Goal: Task Accomplishment & Management: Manage account settings

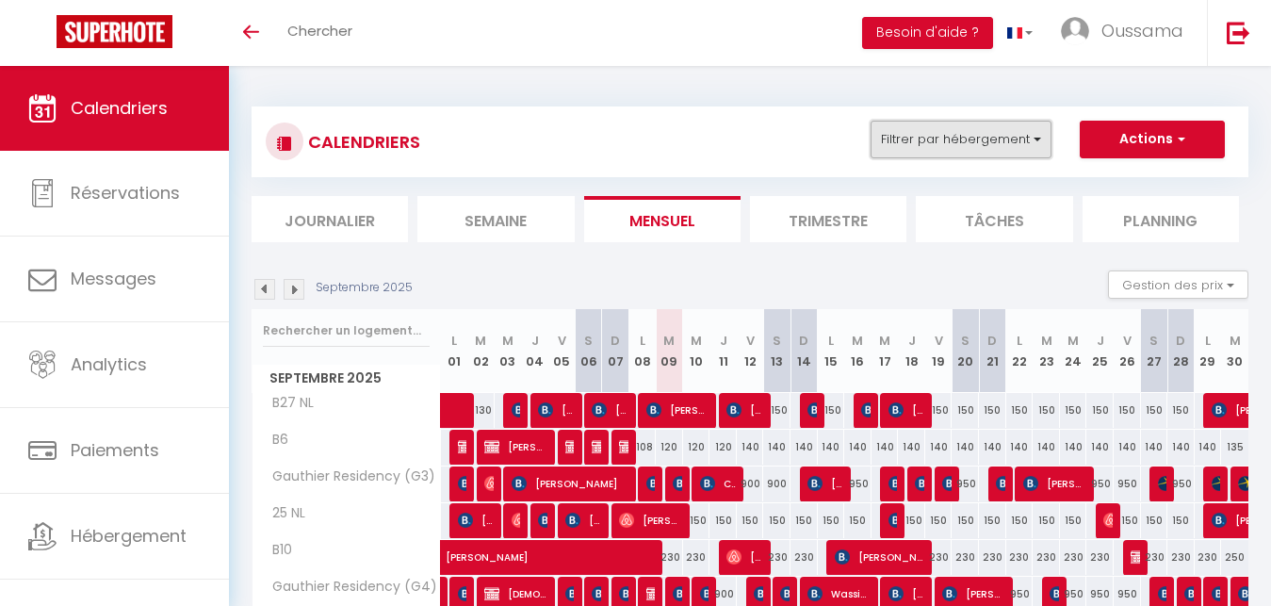
click at [973, 138] on button "Filtrer par hébergement" at bounding box center [960, 140] width 181 height 38
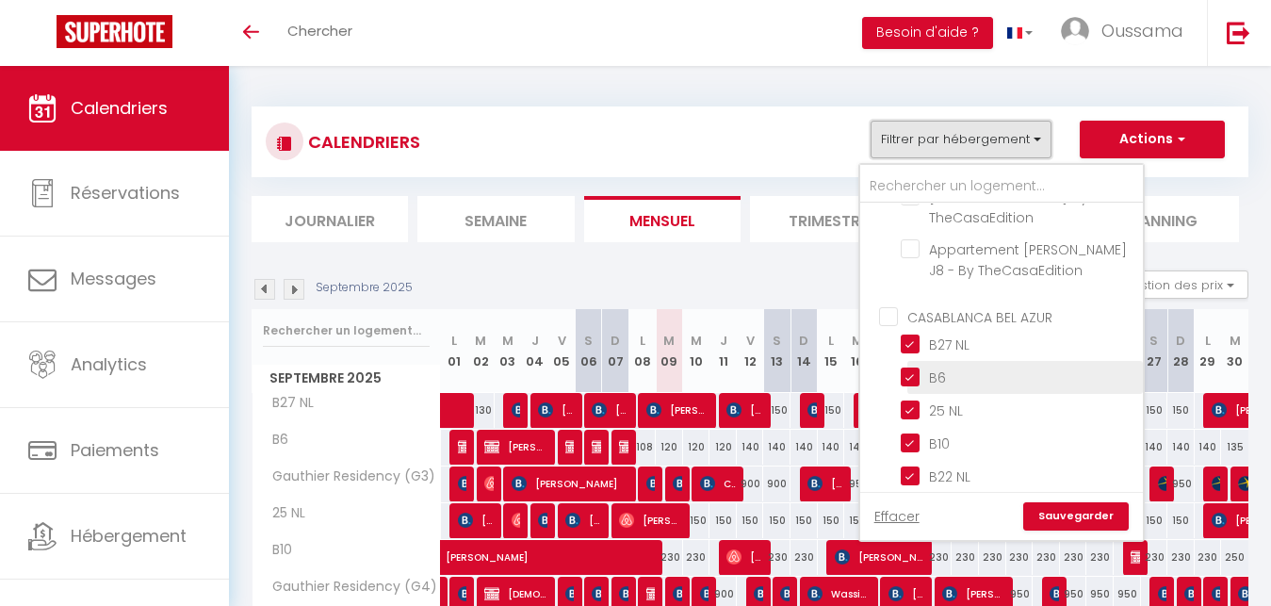
scroll to position [604, 0]
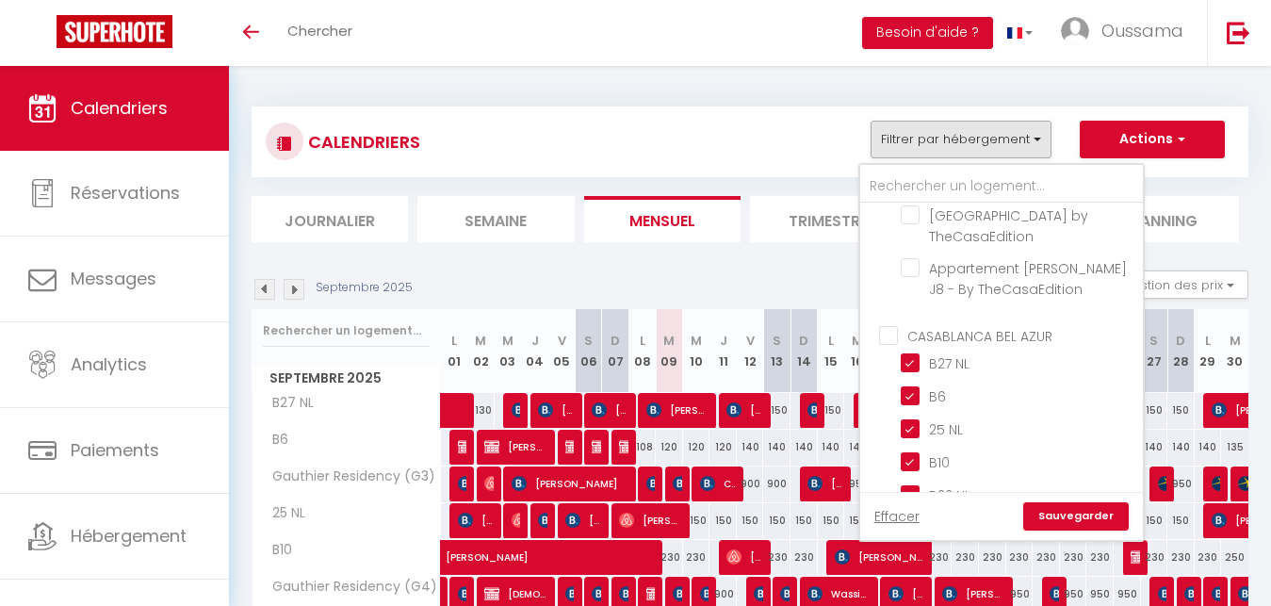
click at [896, 324] on input "CASABLANCA BEL AZUR" at bounding box center [1020, 333] width 283 height 19
checkbox input "false"
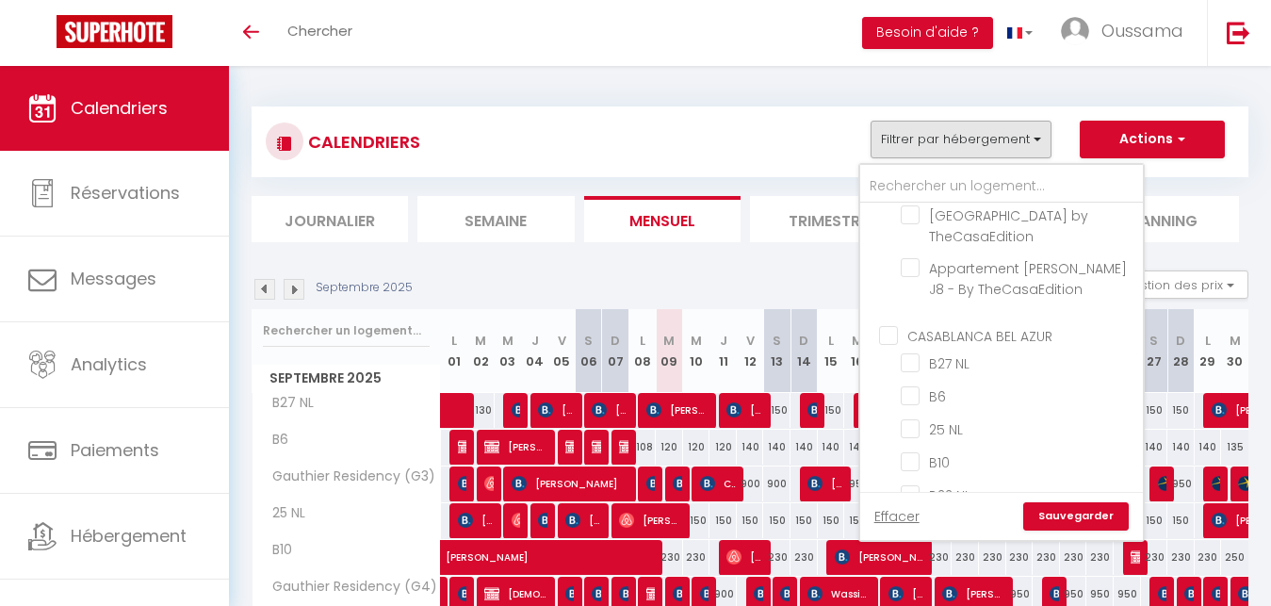
checkbox input "false"
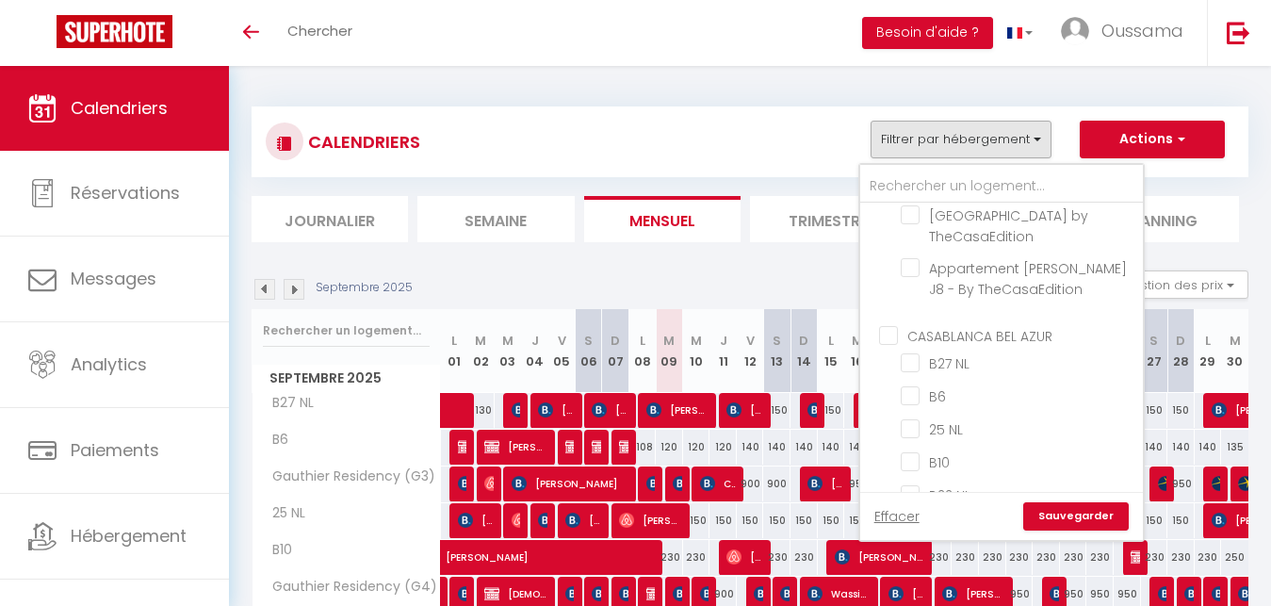
checkbox input "false"
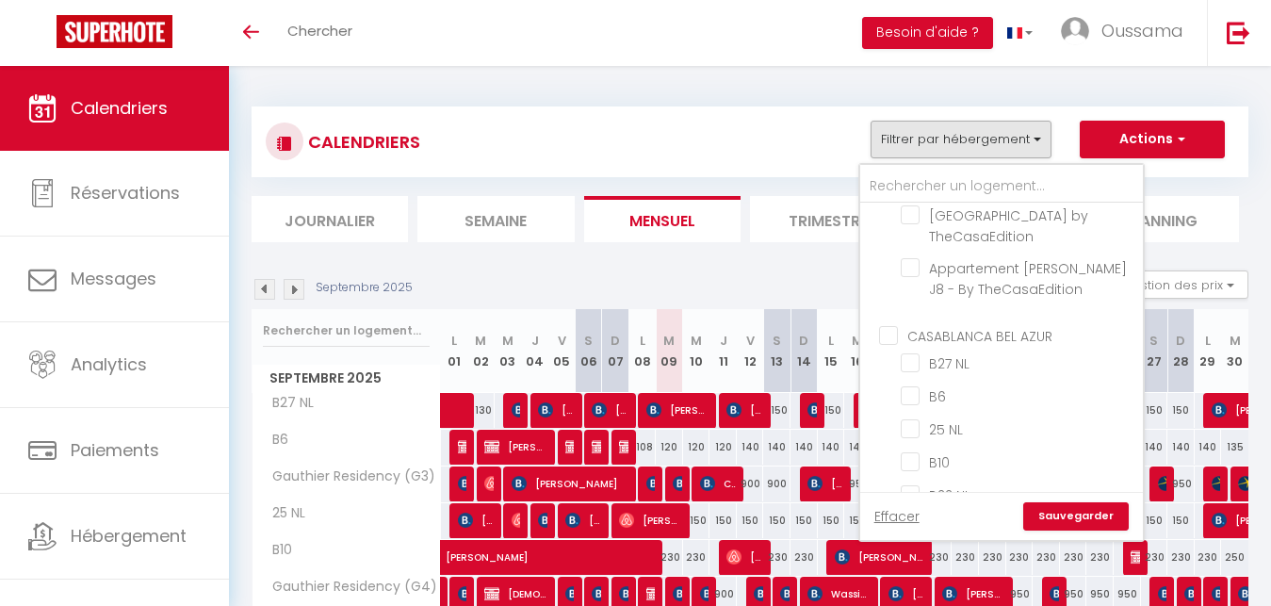
checkbox input "false"
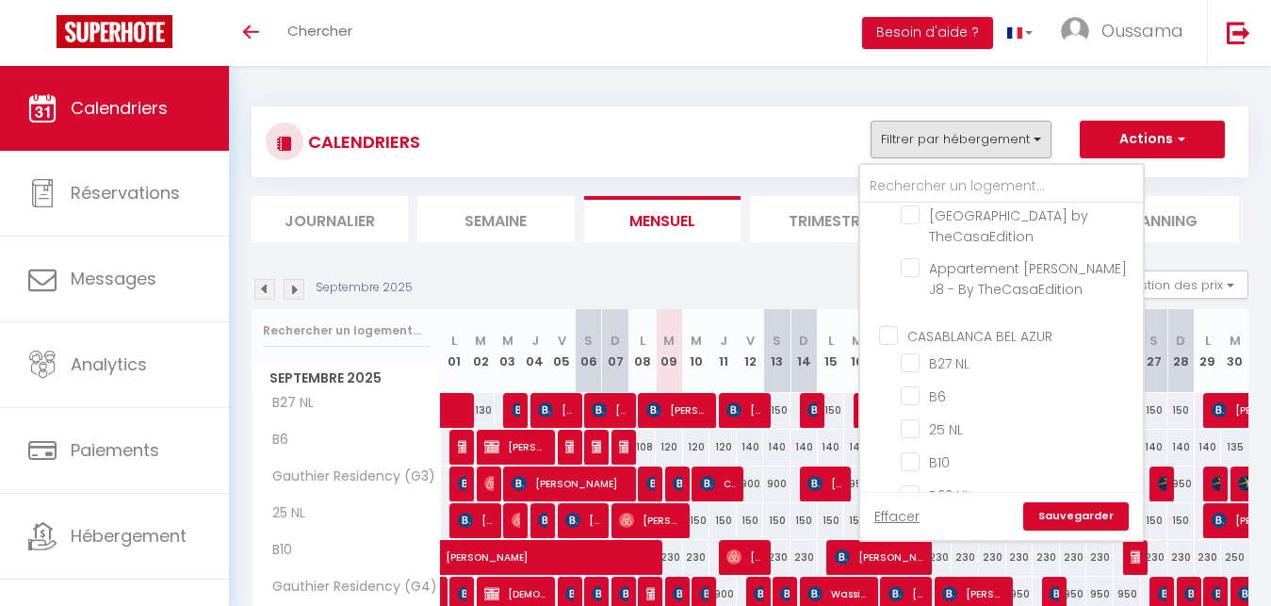
checkbox input "false"
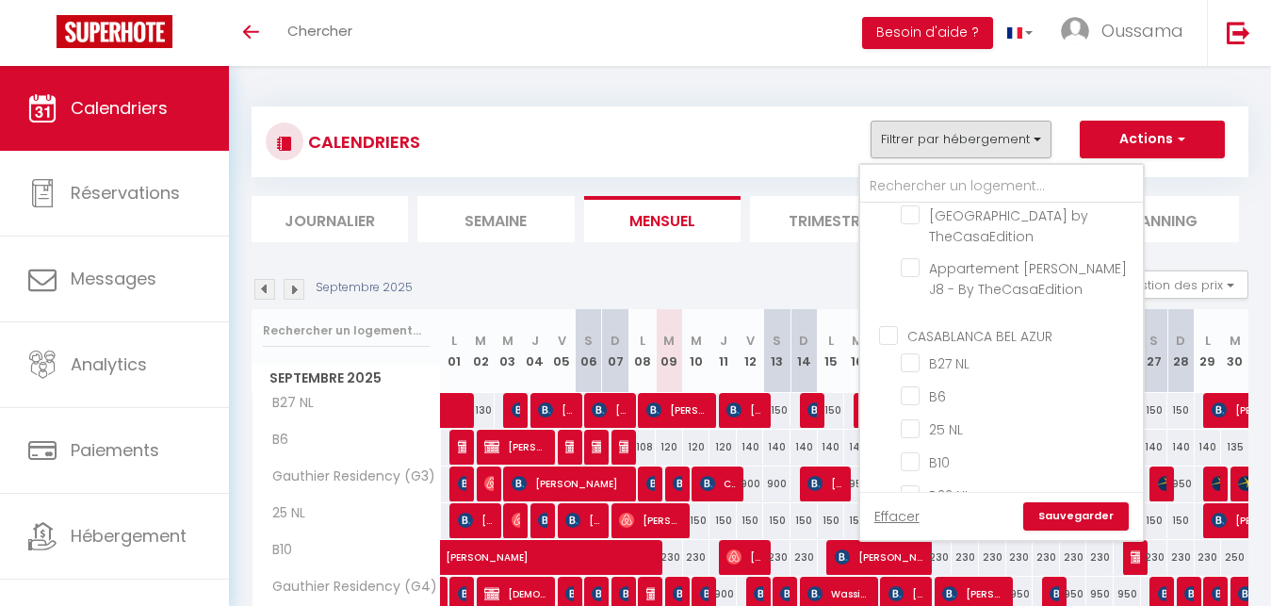
checkbox input "false"
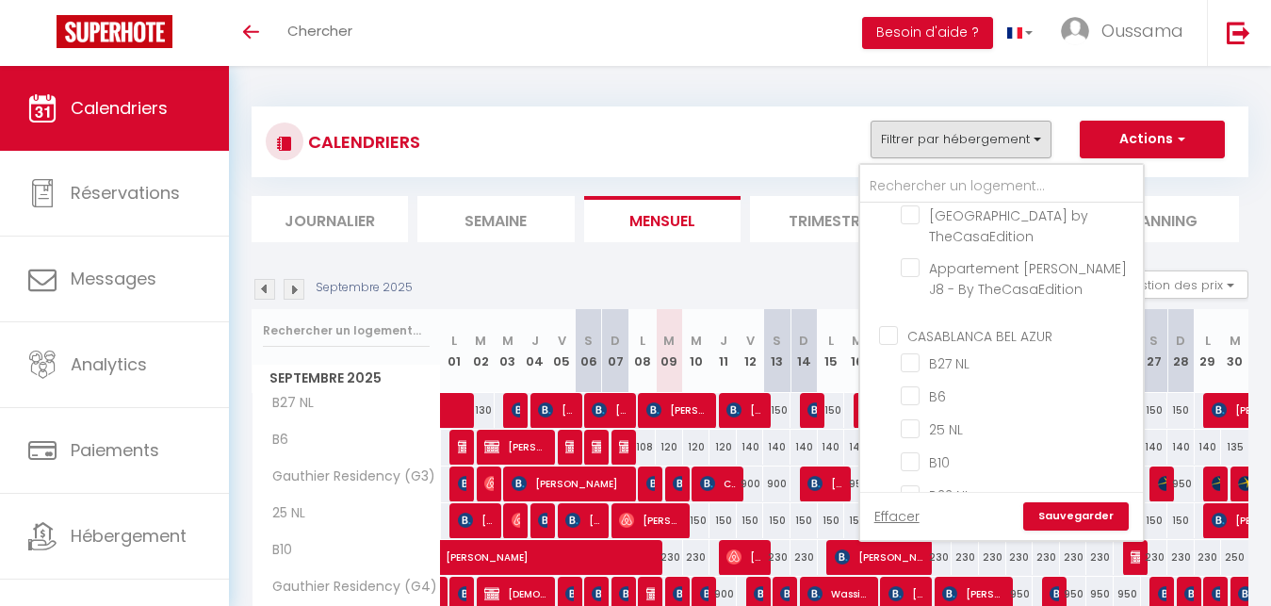
checkbox input "false"
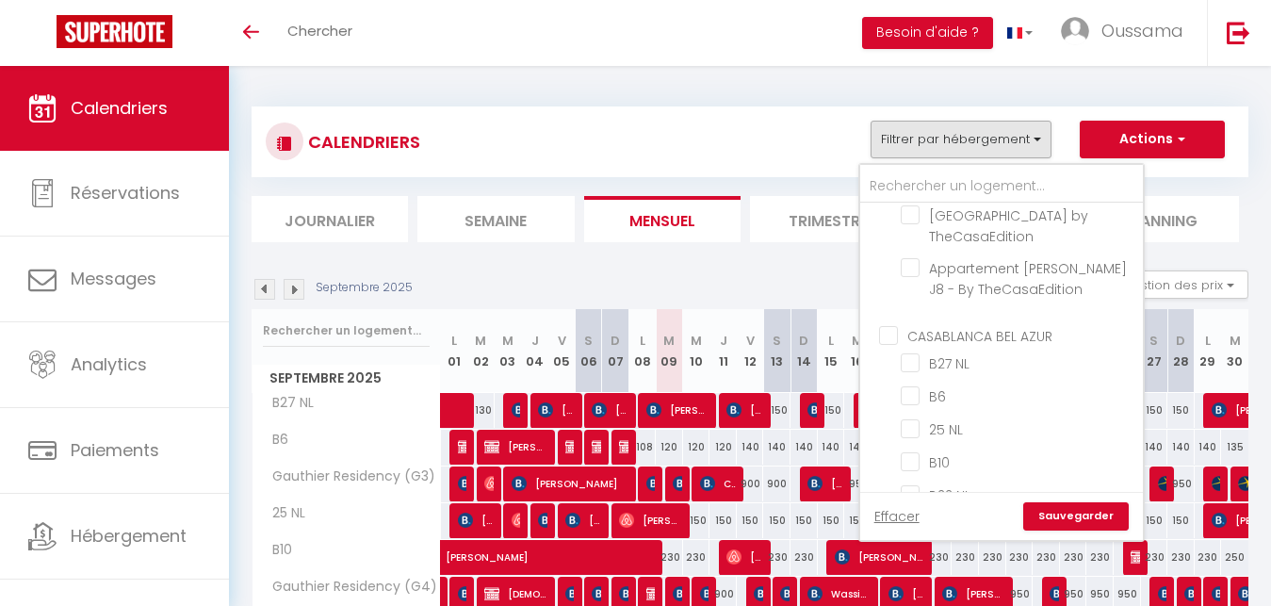
checkbox input "true"
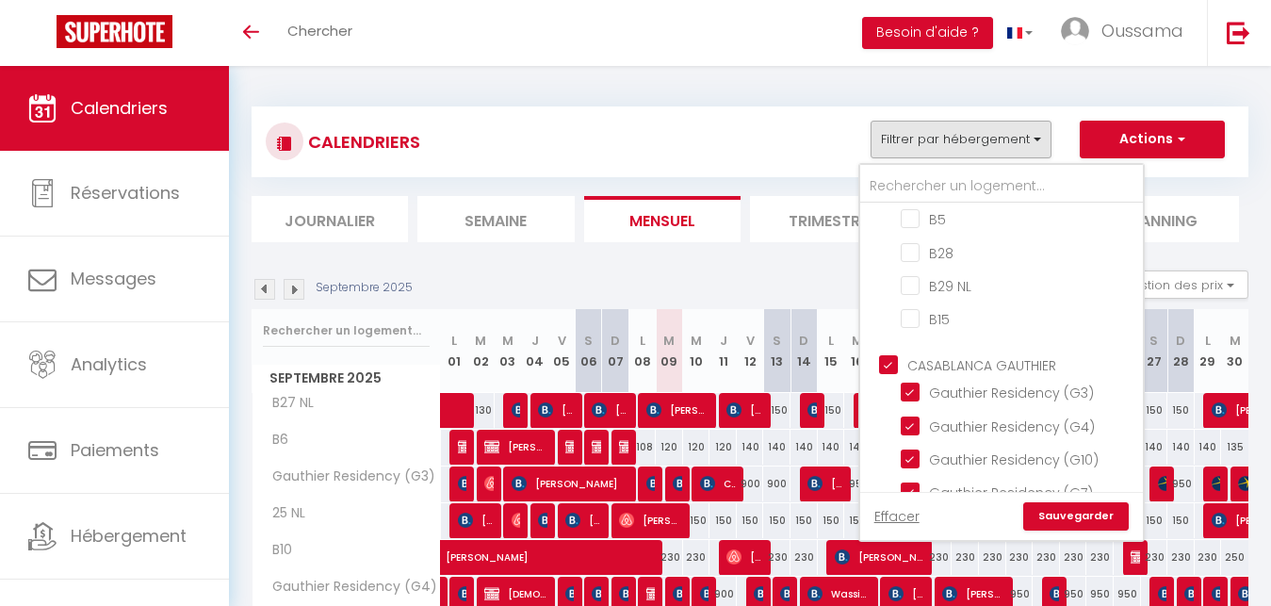
scroll to position [1301, 0]
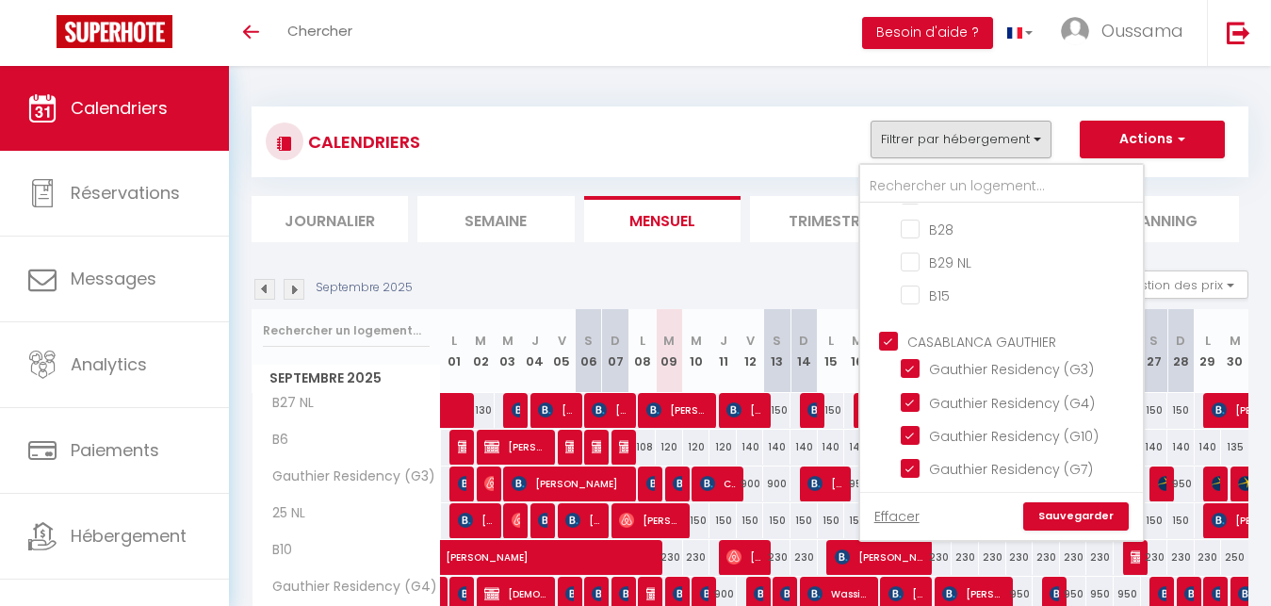
click at [1067, 513] on link "Sauvegarder" at bounding box center [1075, 516] width 105 height 28
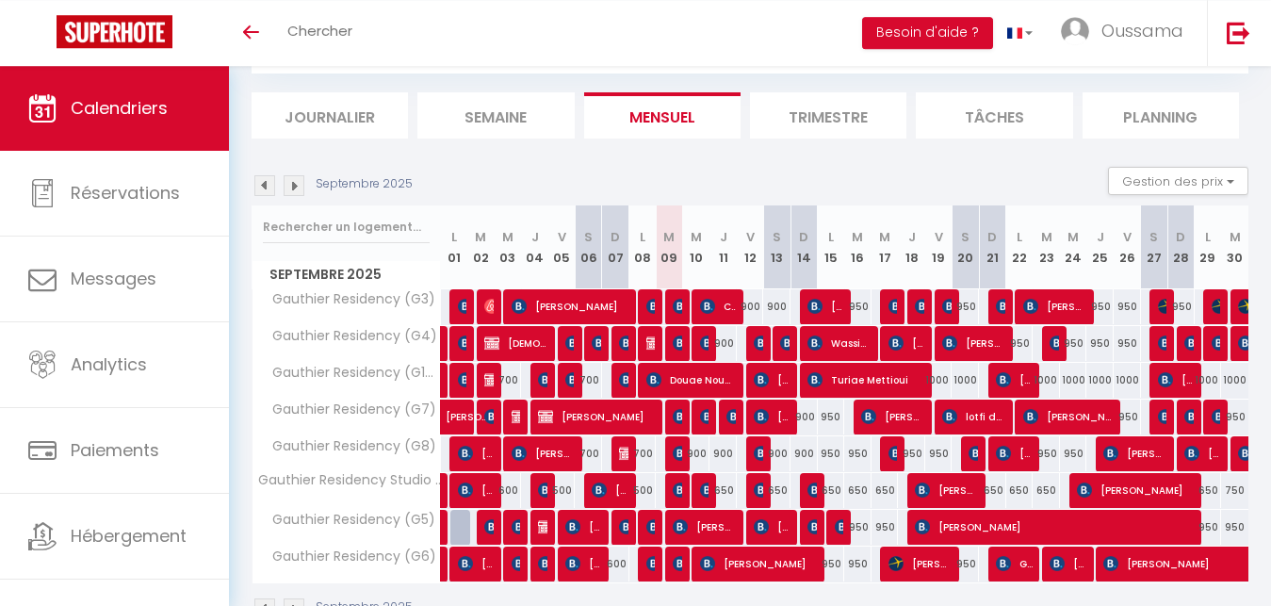
scroll to position [0, 0]
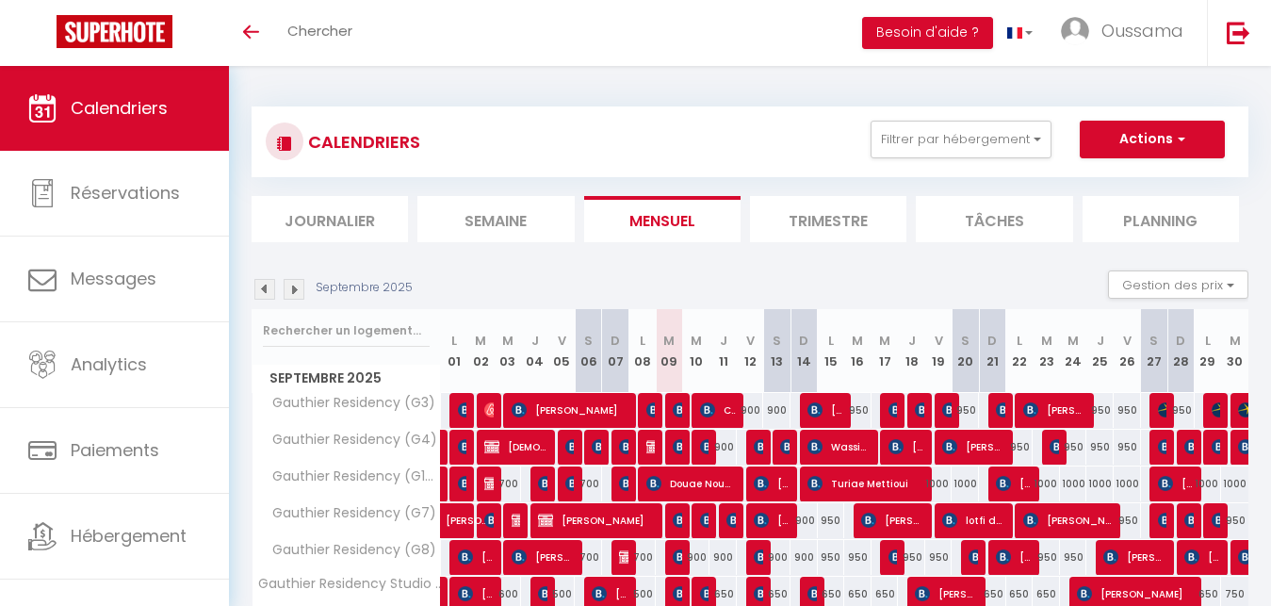
click at [347, 200] on li "Journalier" at bounding box center [329, 219] width 156 height 46
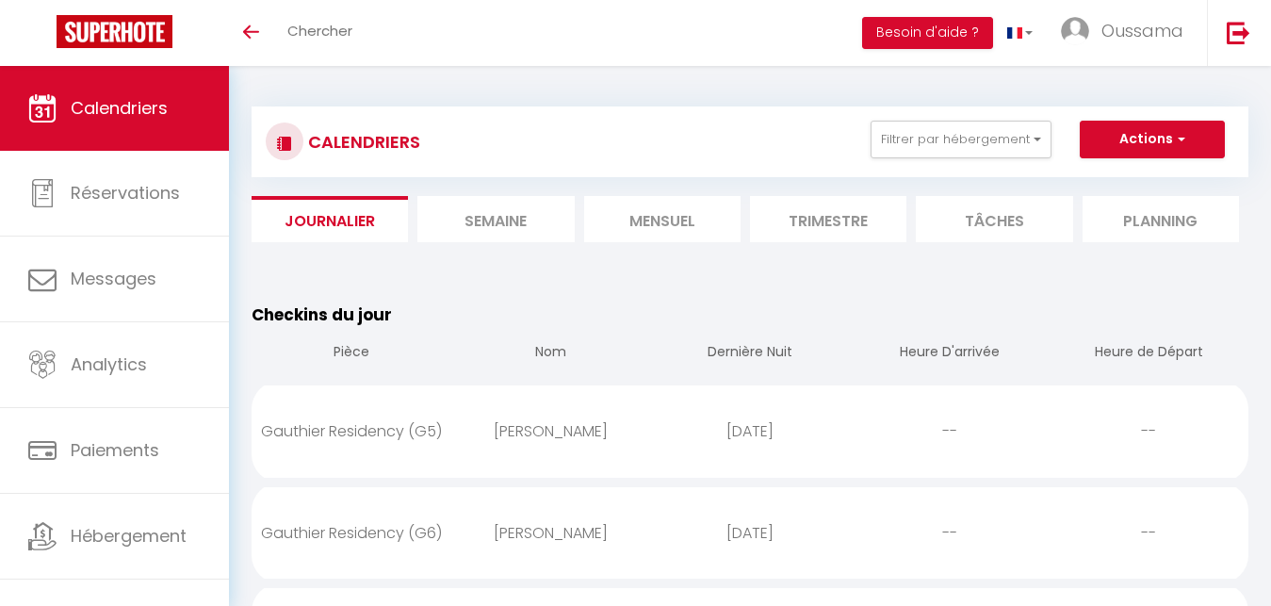
scroll to position [13, 0]
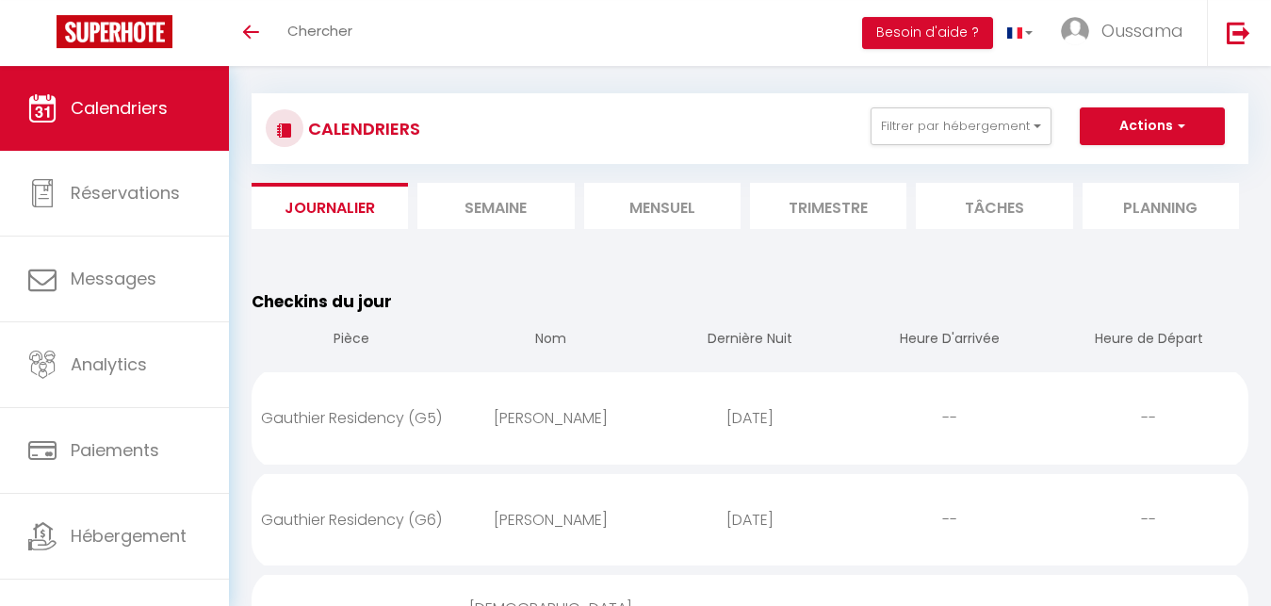
click at [637, 195] on li "Mensuel" at bounding box center [662, 206] width 156 height 46
